Goal: Navigation & Orientation: Find specific page/section

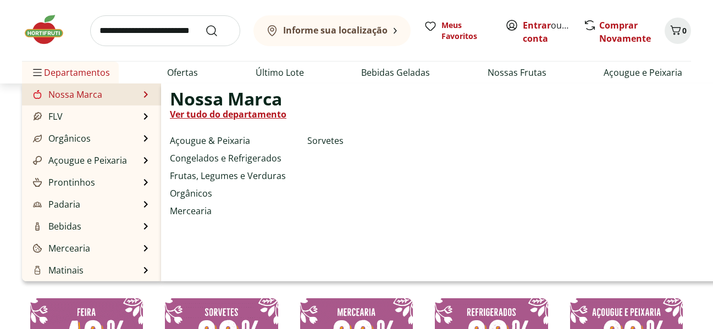
scroll to position [110, 0]
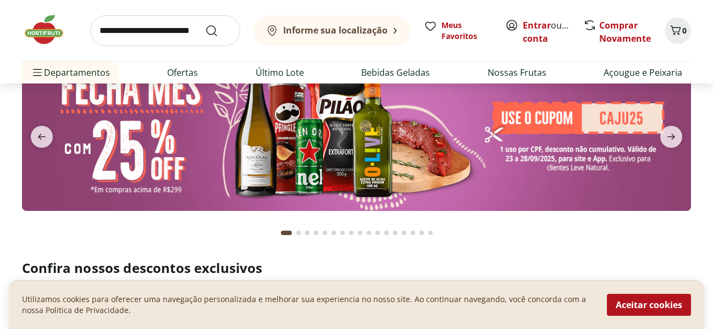
click at [9, 102] on section at bounding box center [356, 141] width 713 height 211
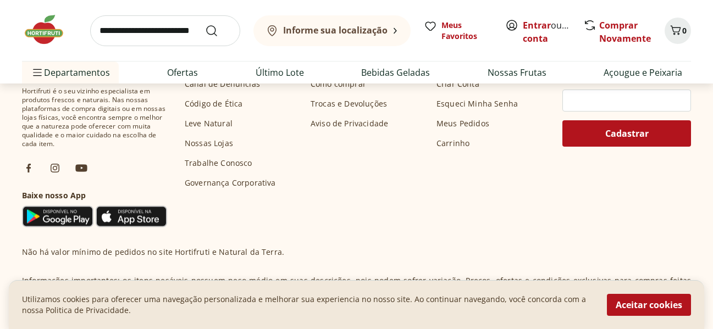
scroll to position [3617, 0]
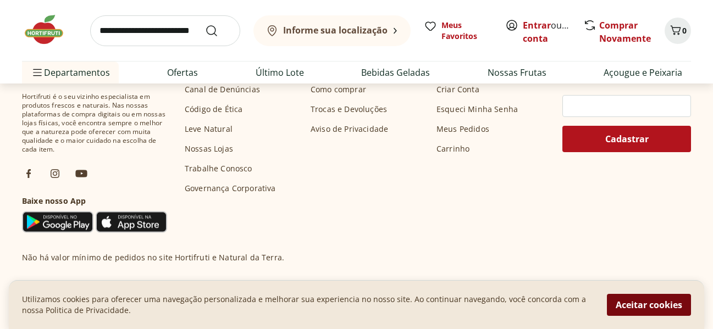
click at [650, 311] on button "Aceitar cookies" at bounding box center [649, 305] width 84 height 22
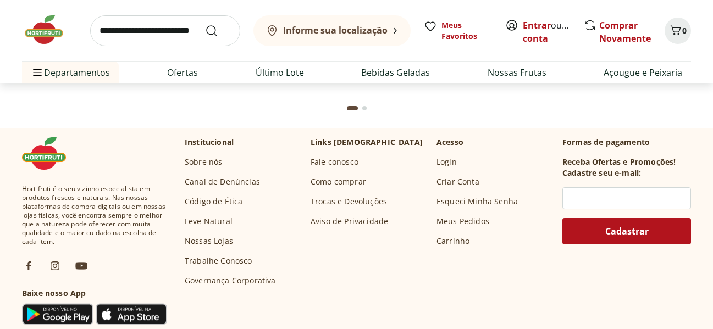
scroll to position [3524, 0]
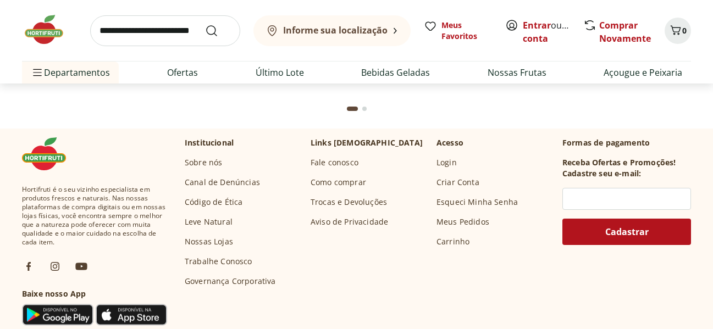
click at [226, 238] on link "Nossas Lojas" at bounding box center [209, 241] width 48 height 11
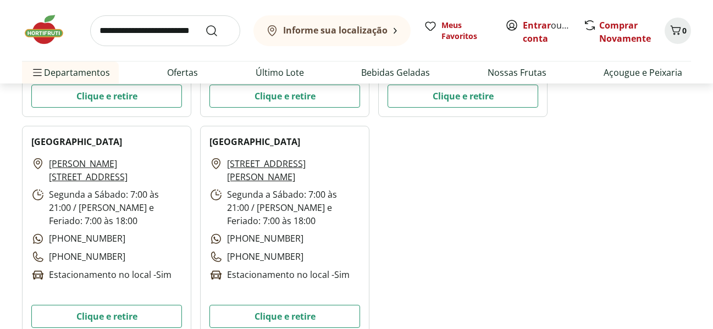
scroll to position [4409, 0]
